Goal: Task Accomplishment & Management: Manage account settings

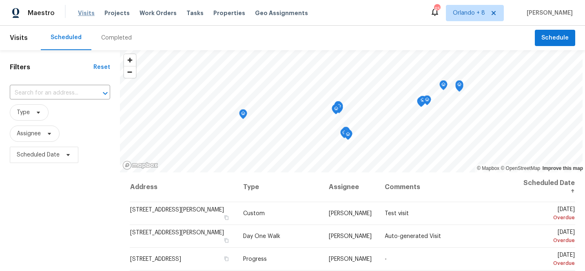
click at [85, 13] on span "Visits" at bounding box center [86, 13] width 17 height 8
click at [86, 11] on span "Visits" at bounding box center [86, 13] width 17 height 8
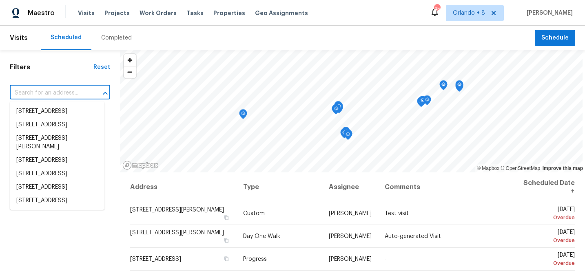
click at [50, 88] on input "text" at bounding box center [49, 93] width 78 height 13
paste input "[STREET_ADDRESS]"
type input "[STREET_ADDRESS]"
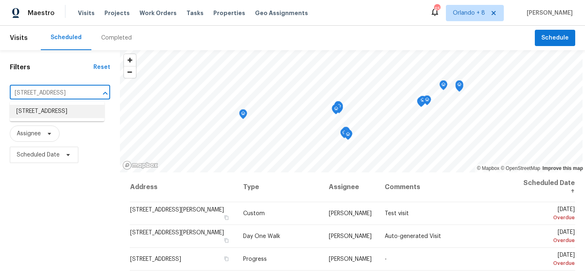
click at [53, 116] on li "[STREET_ADDRESS]" at bounding box center [57, 111] width 95 height 13
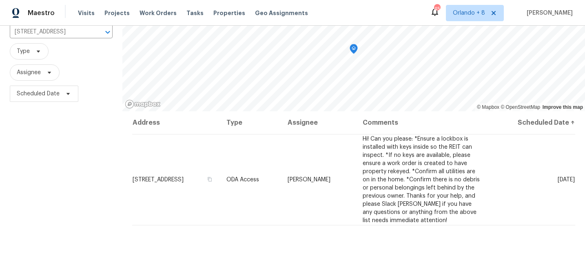
scroll to position [75, 0]
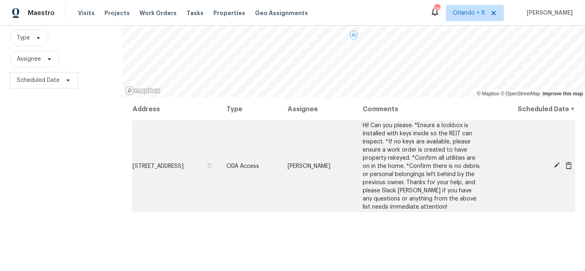
click at [554, 167] on icon at bounding box center [556, 165] width 7 height 7
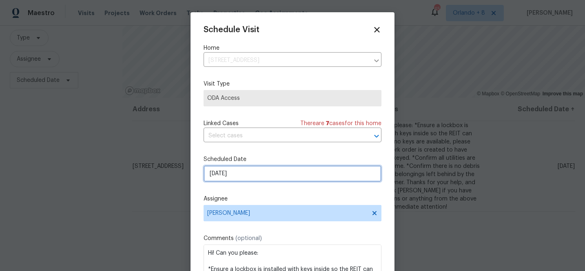
click at [309, 176] on input "[DATE]" at bounding box center [293, 174] width 178 height 16
select select "8"
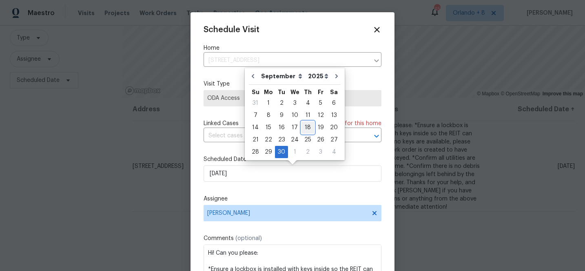
click at [305, 126] on div "18" at bounding box center [307, 127] width 13 height 11
type input "[DATE]"
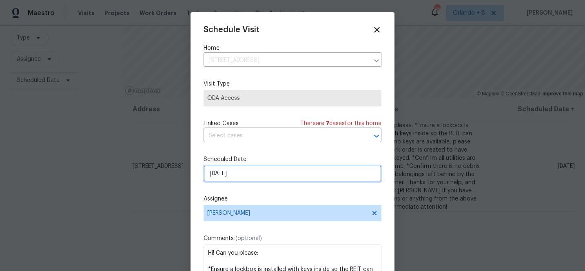
click at [290, 178] on input "[DATE]" at bounding box center [293, 174] width 178 height 16
select select "8"
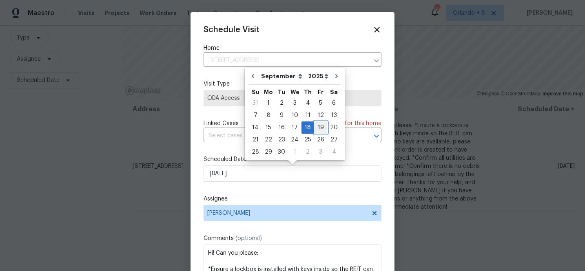
click at [320, 128] on div "19" at bounding box center [320, 127] width 13 height 11
type input "[DATE]"
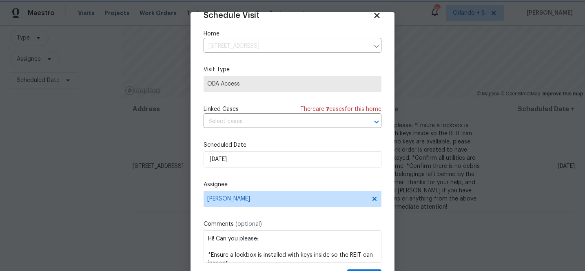
scroll to position [39, 0]
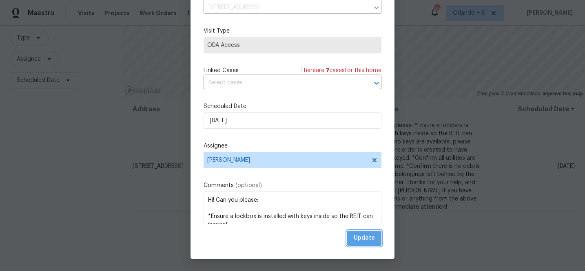
click at [364, 233] on span "Update" at bounding box center [364, 238] width 21 height 10
